Goal: Use online tool/utility: Use online tool/utility

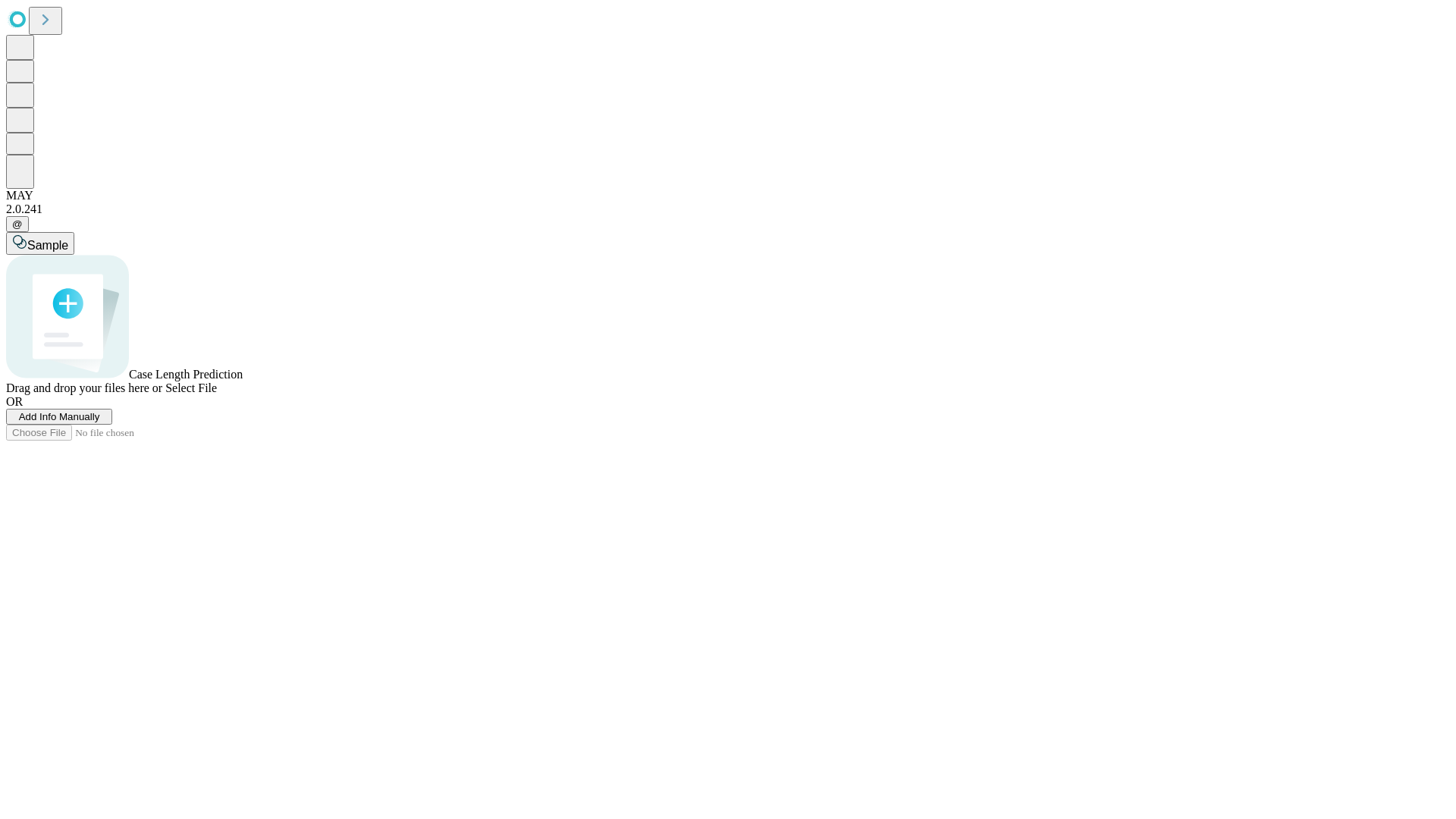
click at [217, 394] on span "Select File" at bounding box center [191, 387] width 51 height 13
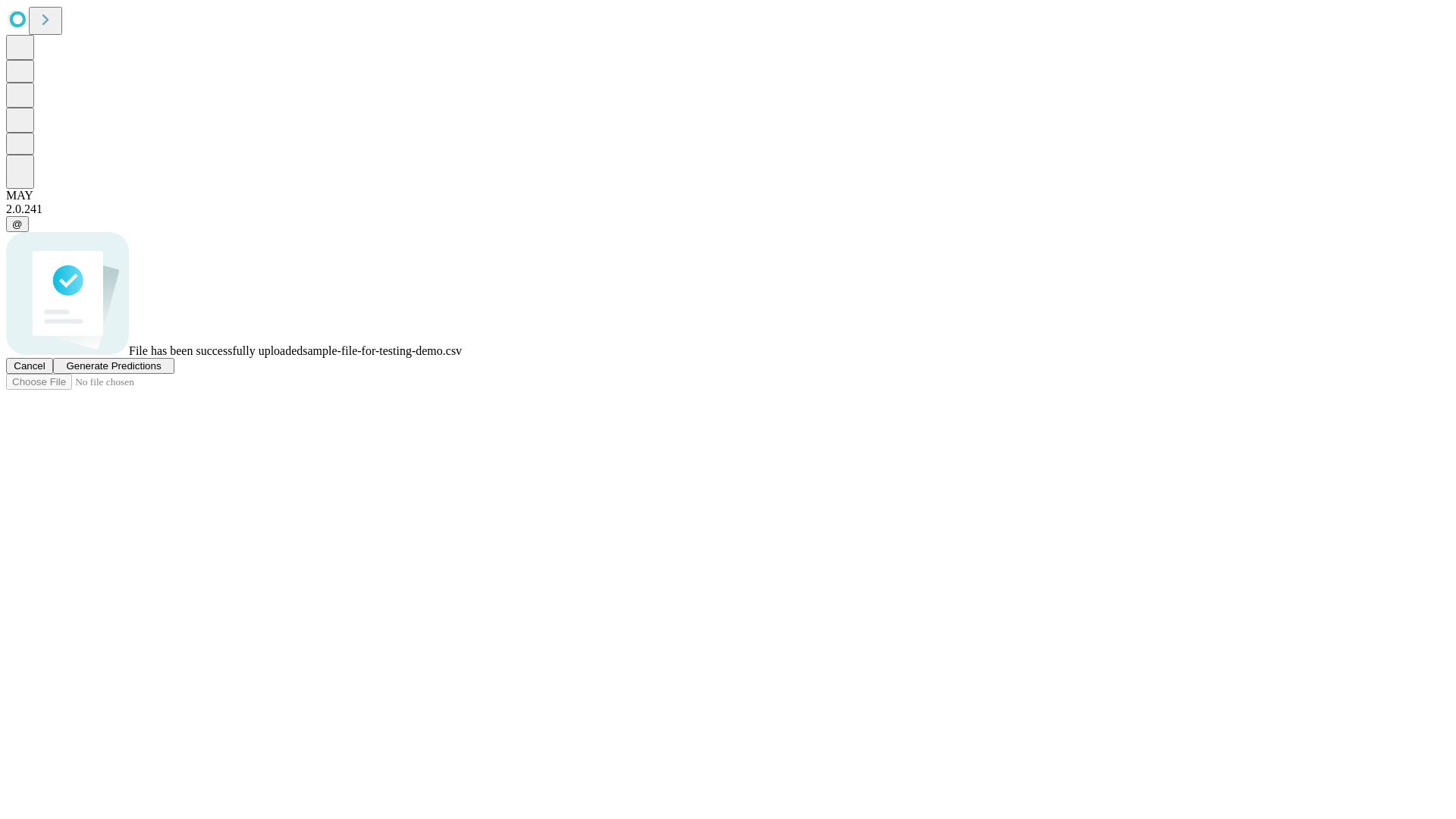
click at [161, 372] on span "Generate Predictions" at bounding box center [114, 365] width 95 height 12
